Goal: Communication & Community: Participate in discussion

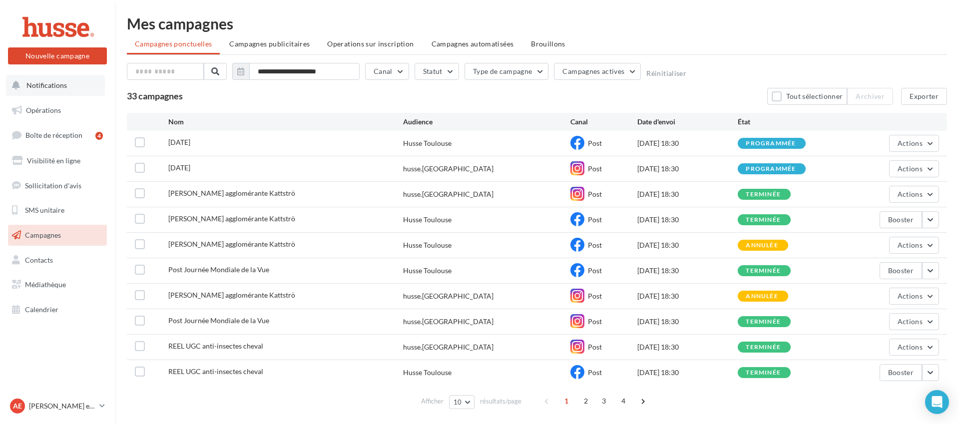
click at [62, 87] on span "Notifications" at bounding box center [46, 85] width 40 height 8
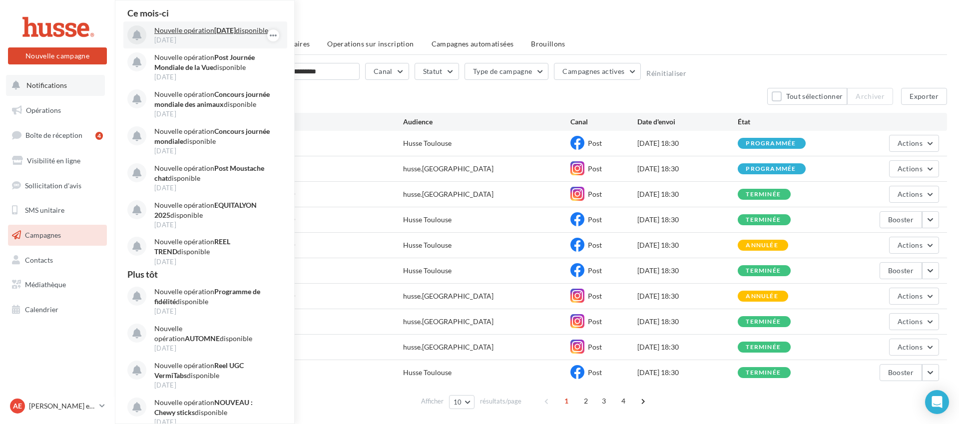
click at [235, 30] on strong "[DATE]" at bounding box center [224, 30] width 21 height 8
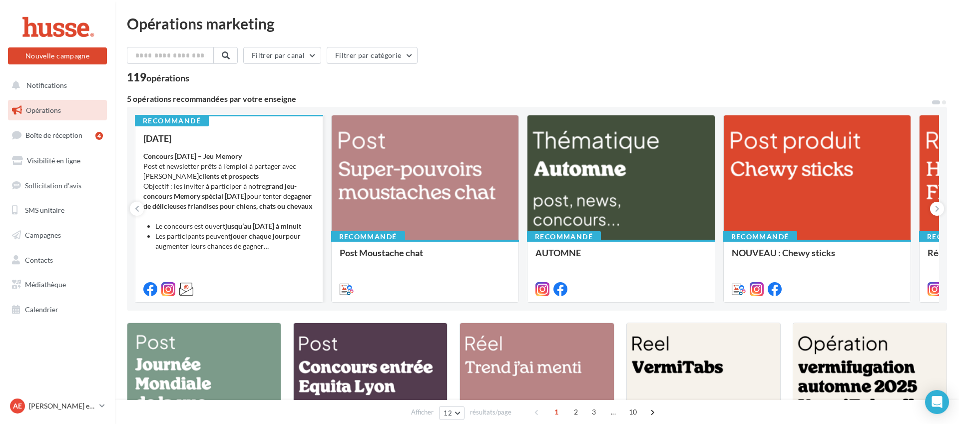
click at [278, 157] on div "Concours Halloween – Jeu Memory Post et newsletter prêts à l’emploi à partager …" at bounding box center [228, 201] width 171 height 100
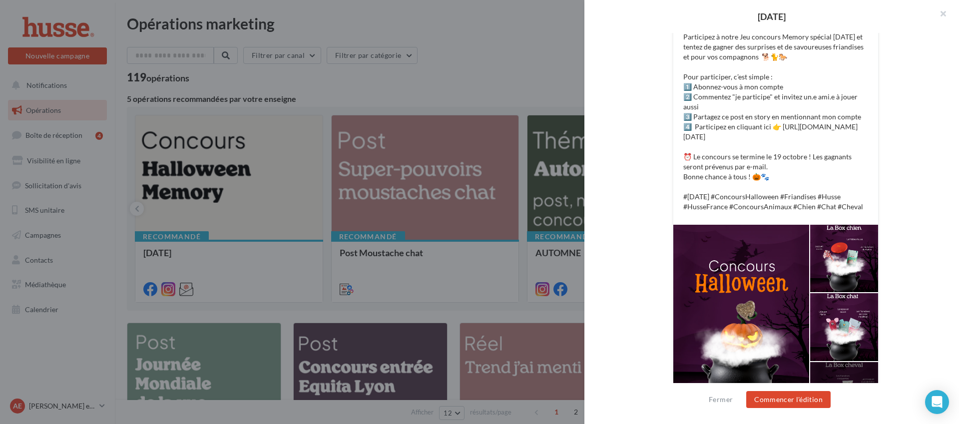
scroll to position [403, 0]
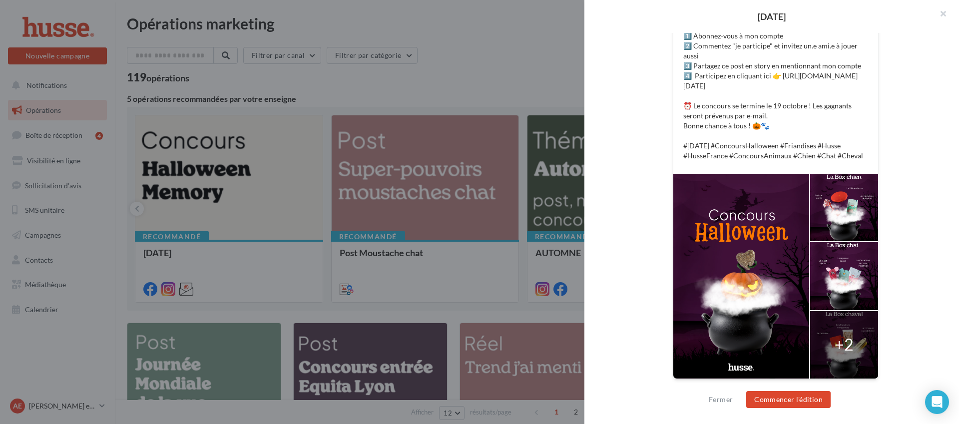
click at [260, 220] on div at bounding box center [479, 212] width 959 height 424
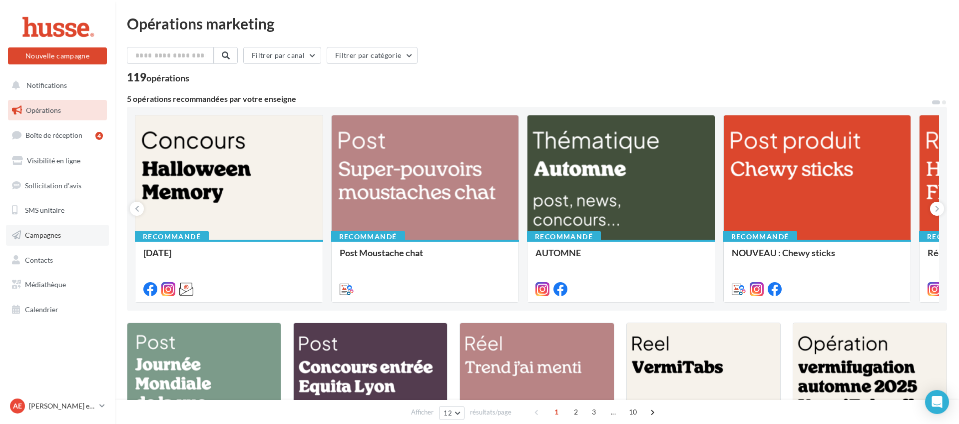
click at [62, 239] on link "Campagnes" at bounding box center [57, 235] width 103 height 21
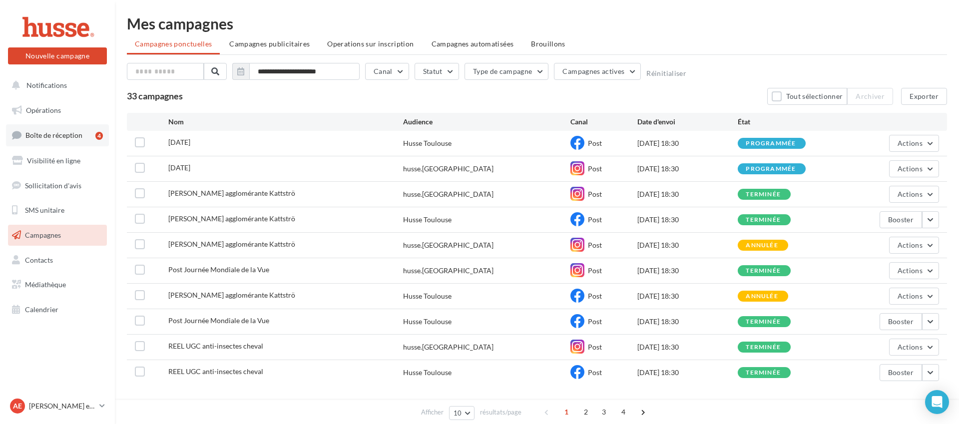
click at [64, 134] on span "Boîte de réception" at bounding box center [53, 135] width 57 height 8
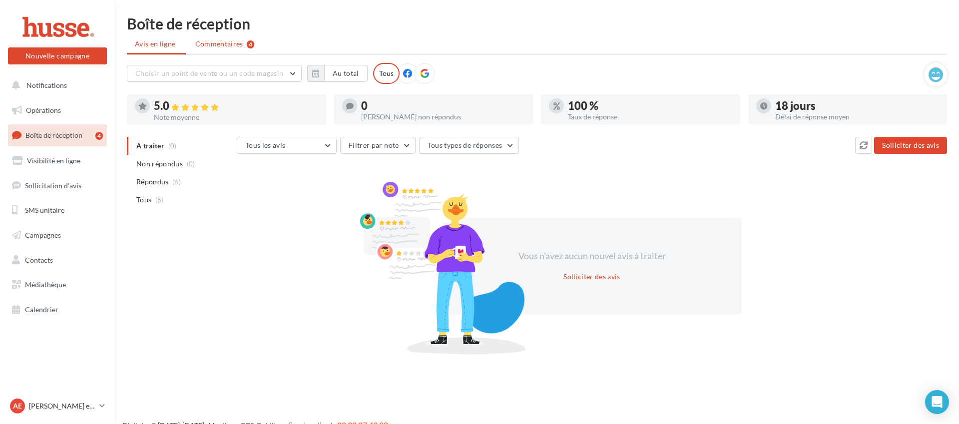
click at [230, 43] on span "Commentaires" at bounding box center [219, 44] width 48 height 10
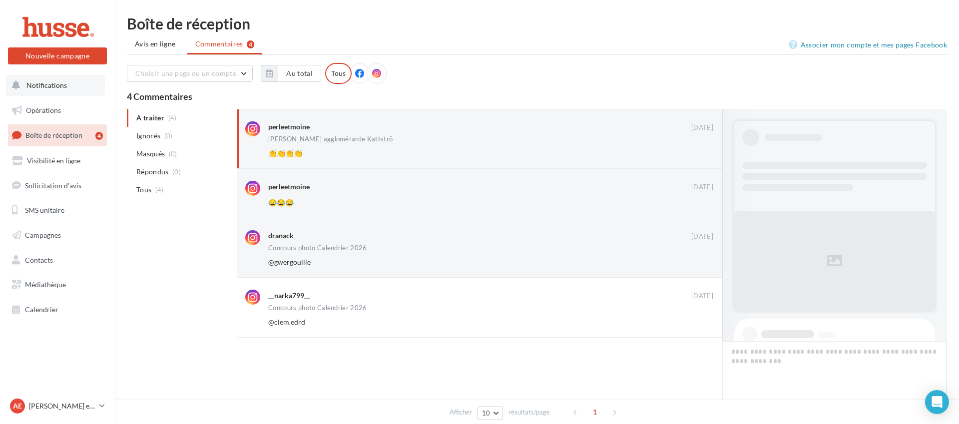
scroll to position [374, 0]
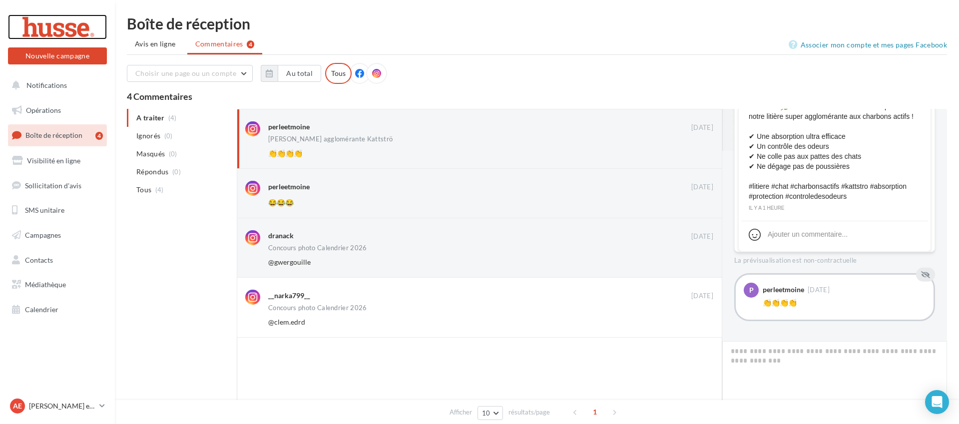
click at [60, 32] on div at bounding box center [57, 26] width 80 height 25
